Goal: Task Accomplishment & Management: Manage account settings

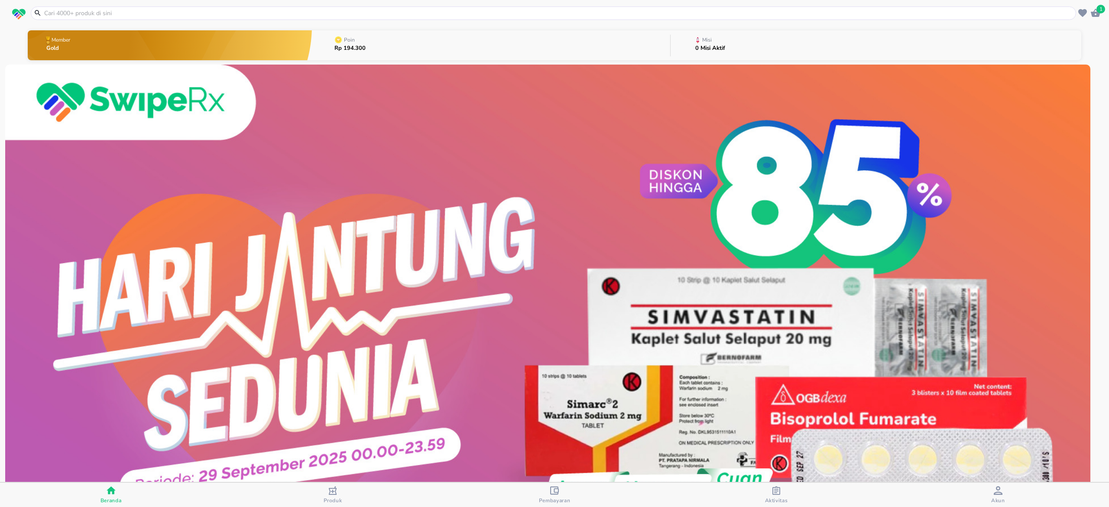
click at [551, 490] on icon "button" at bounding box center [554, 490] width 9 height 8
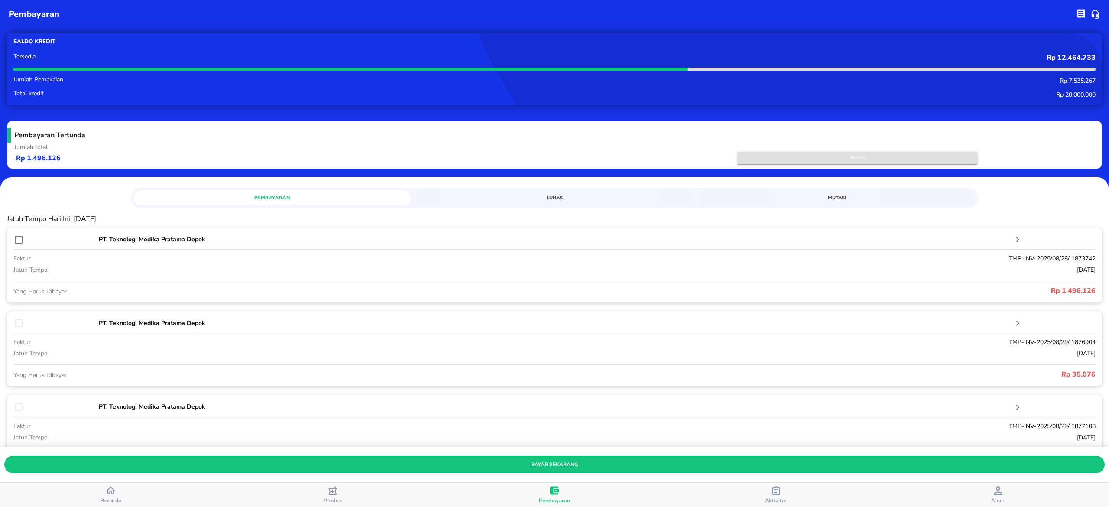
click at [798, 164] on button "Proses" at bounding box center [857, 158] width 240 height 13
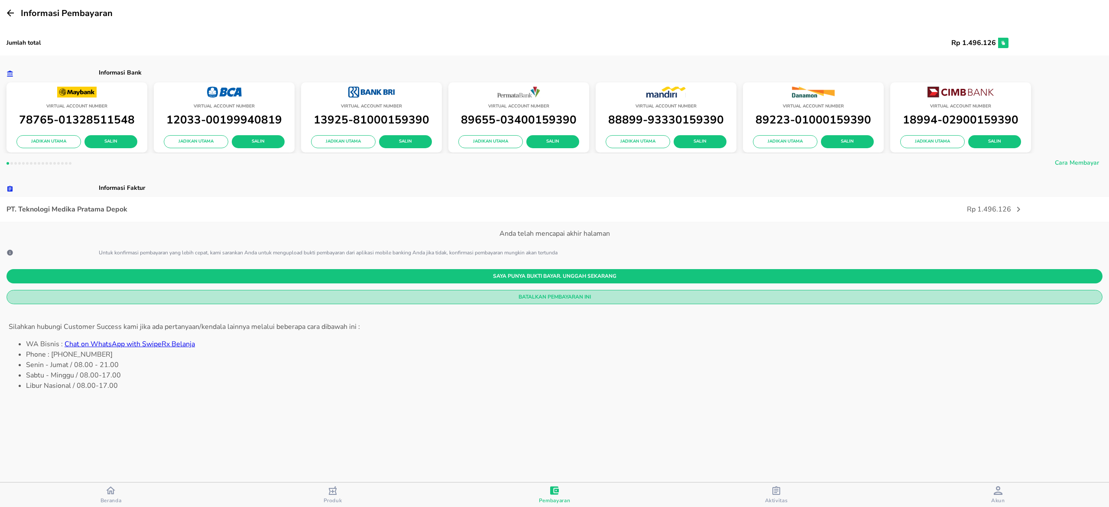
click at [596, 299] on span "Batalkan Pembayaran Ini" at bounding box center [554, 296] width 1082 height 9
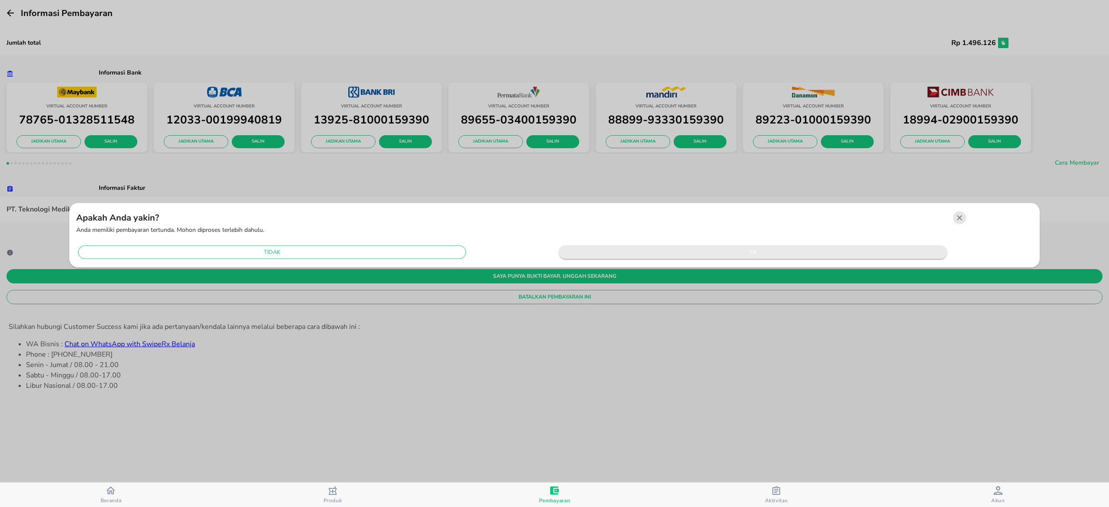
click at [724, 248] on span "ya" at bounding box center [753, 252] width 380 height 10
